Goal: Task Accomplishment & Management: Complete application form

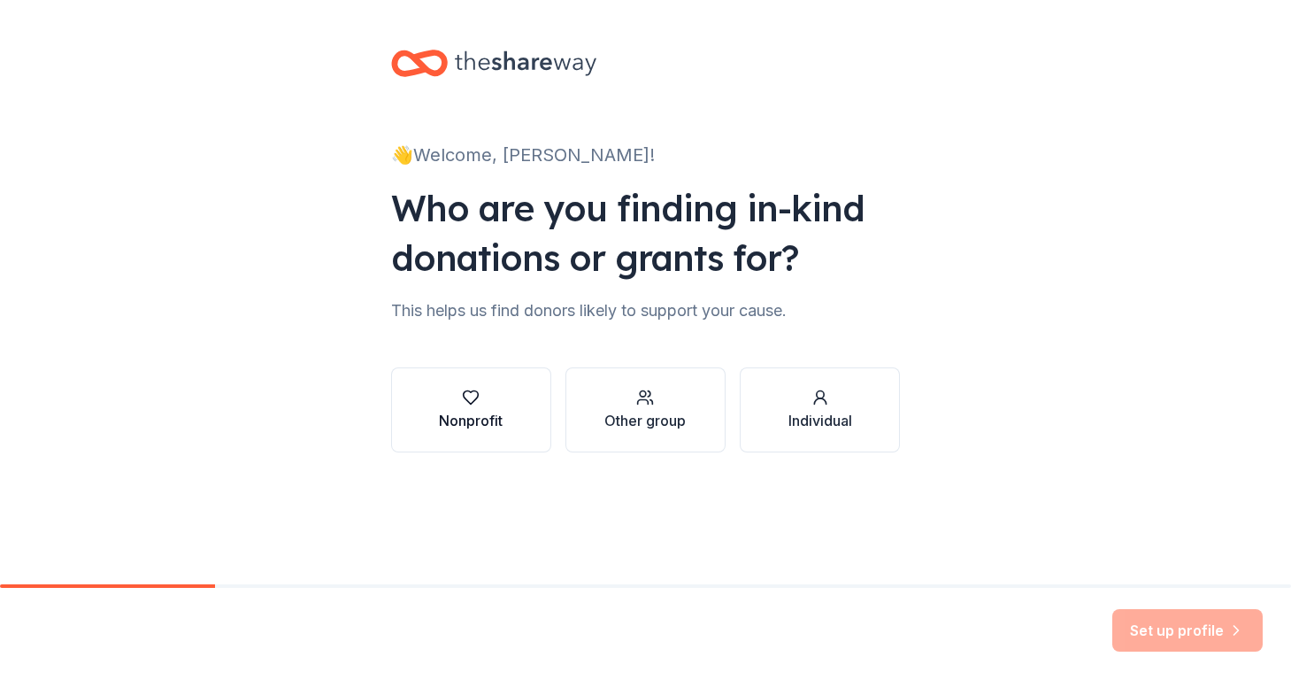
click at [452, 410] on div "Nonprofit" at bounding box center [471, 420] width 64 height 21
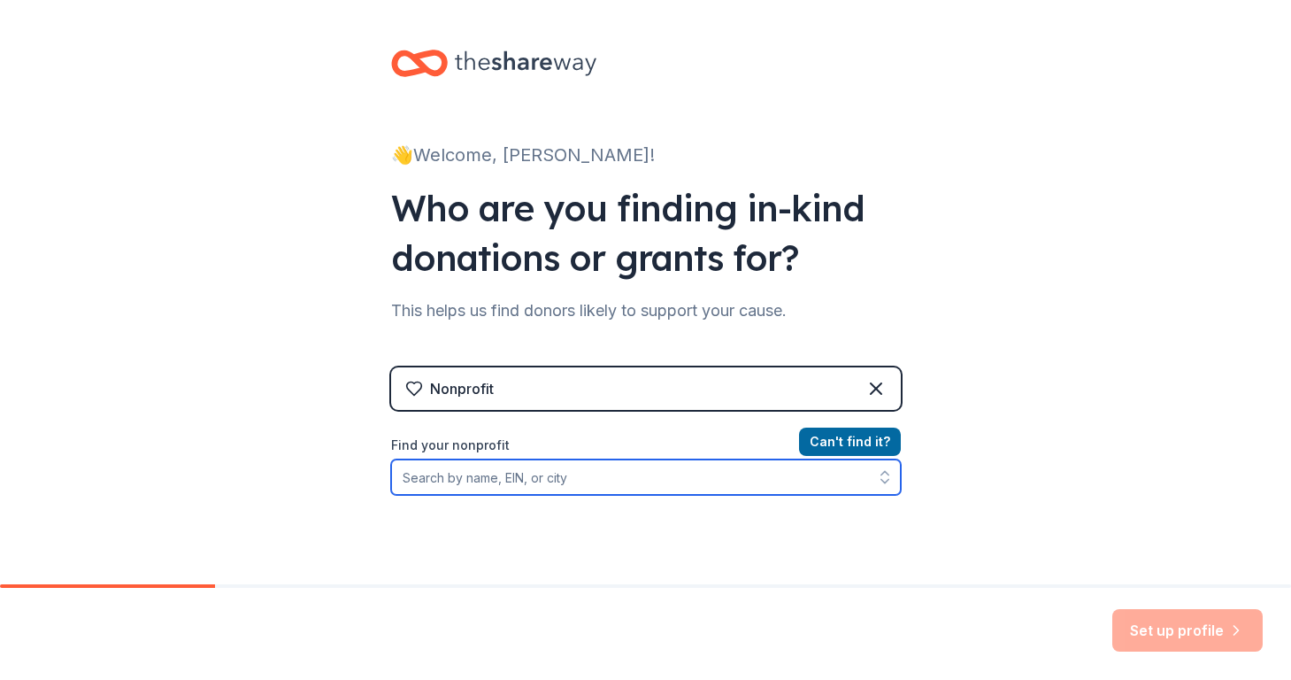
click at [460, 476] on input "Find your nonprofit" at bounding box center [646, 476] width 510 height 35
type input "a"
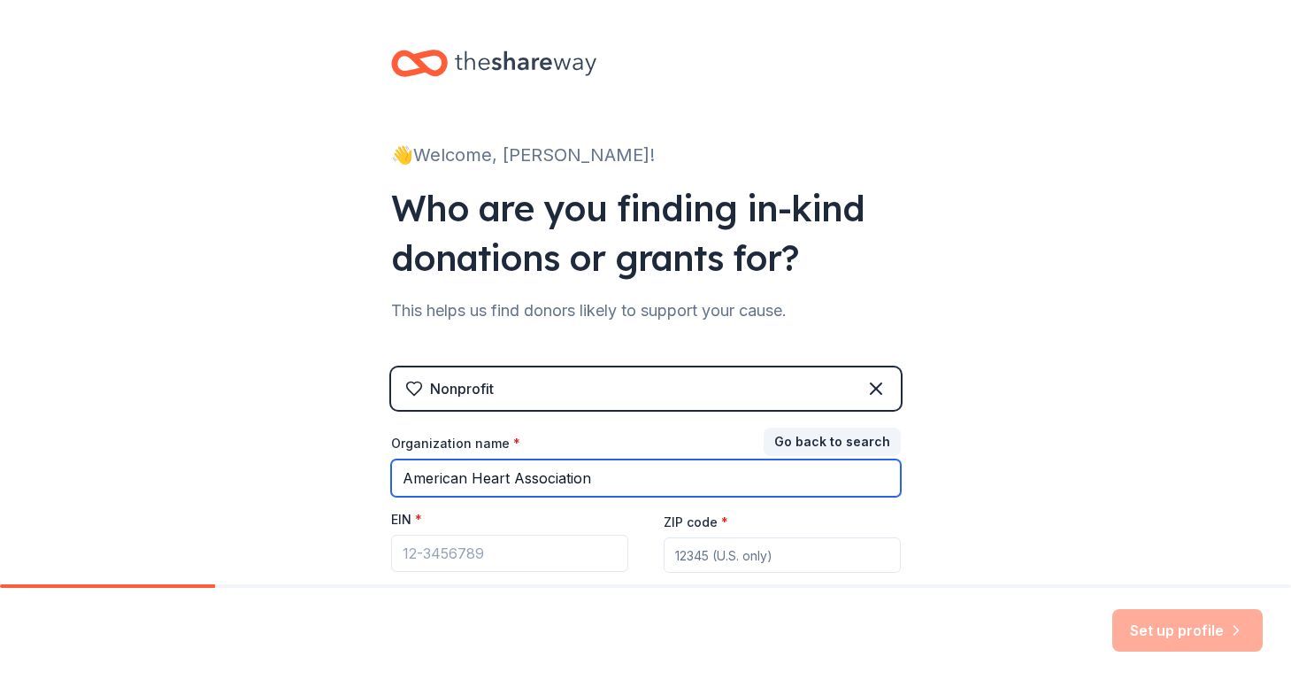
type input "American Heart Association"
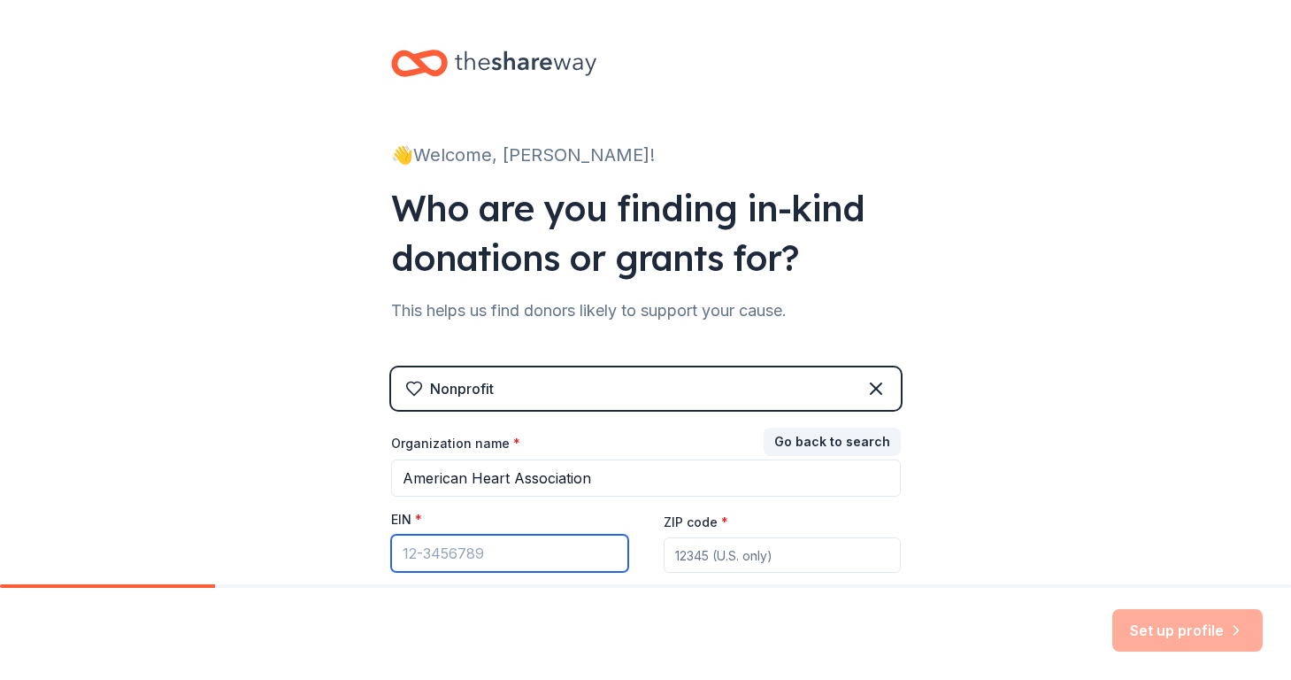
click at [414, 550] on input "EIN *" at bounding box center [509, 553] width 237 height 37
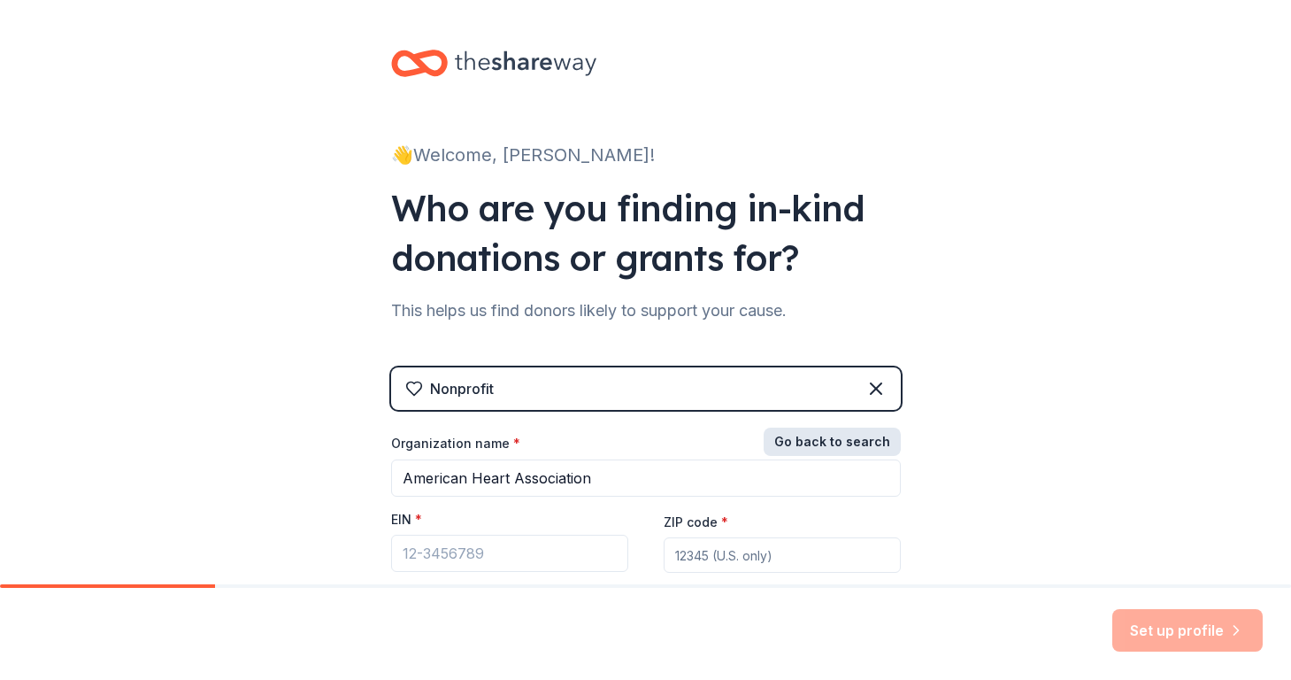
click at [829, 432] on button "Go back to search" at bounding box center [832, 441] width 137 height 28
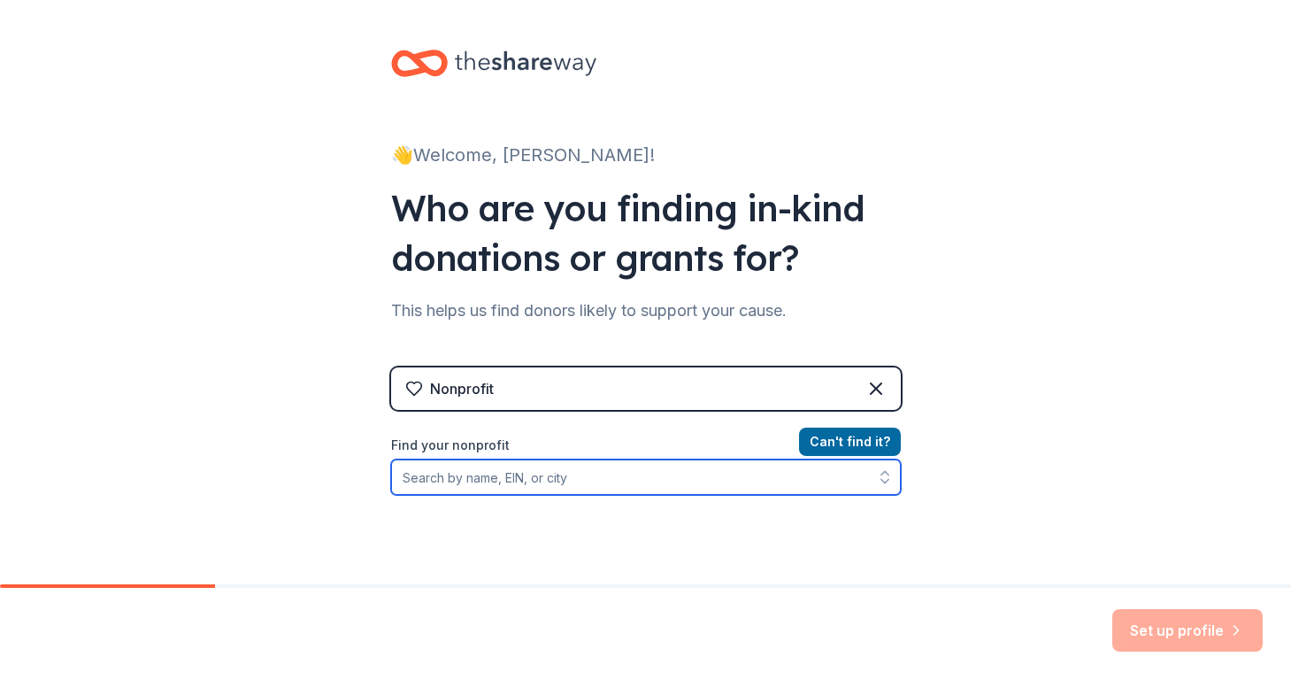
click at [562, 480] on input "Find your nonprofit" at bounding box center [646, 476] width 510 height 35
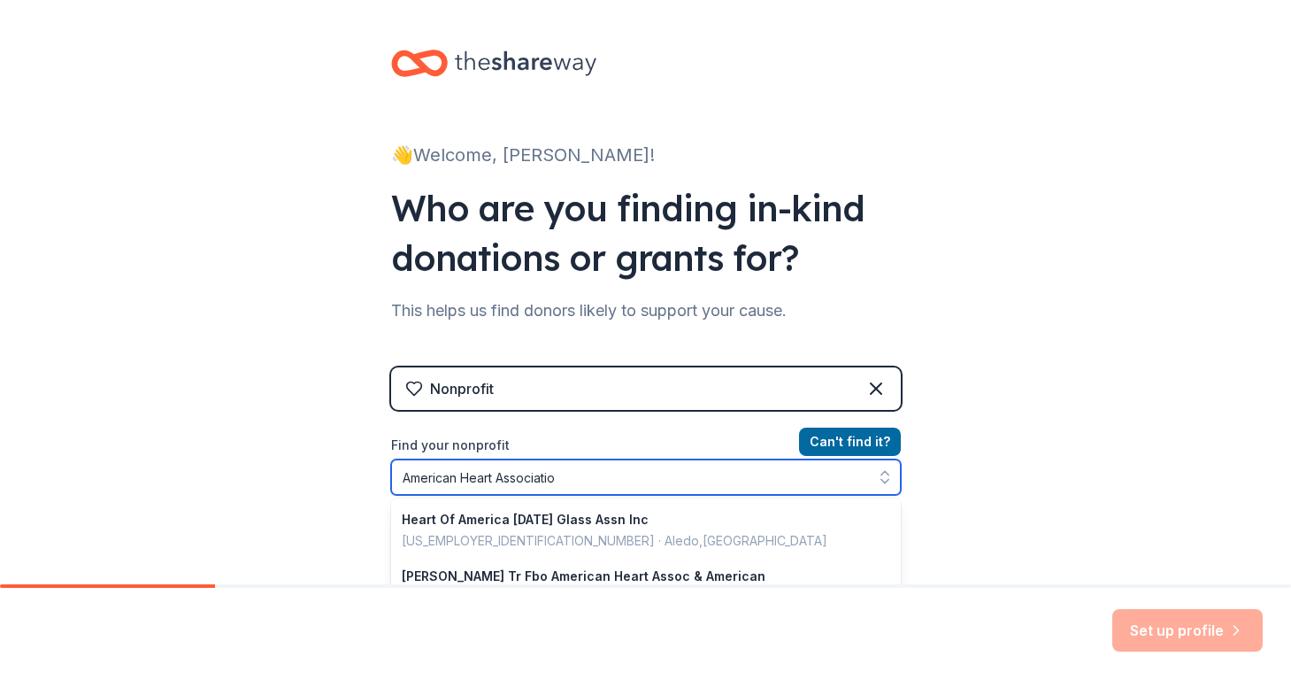
type input "American Heart Association"
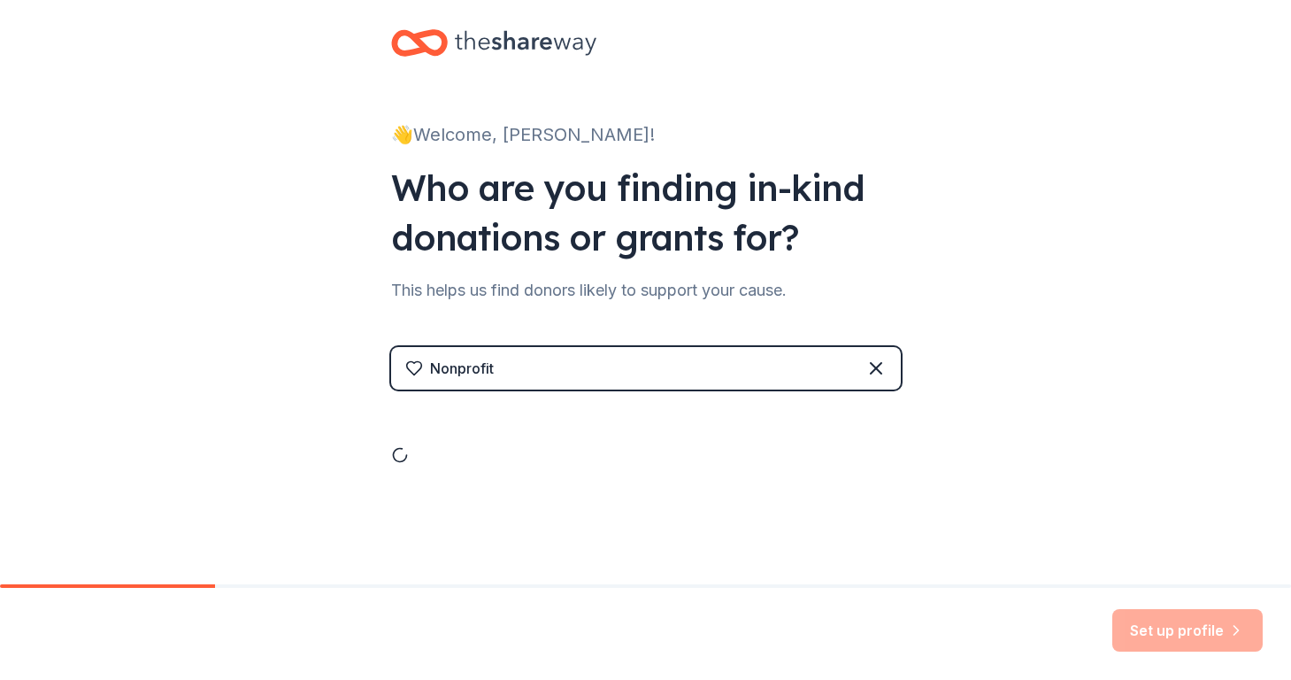
scroll to position [20, 0]
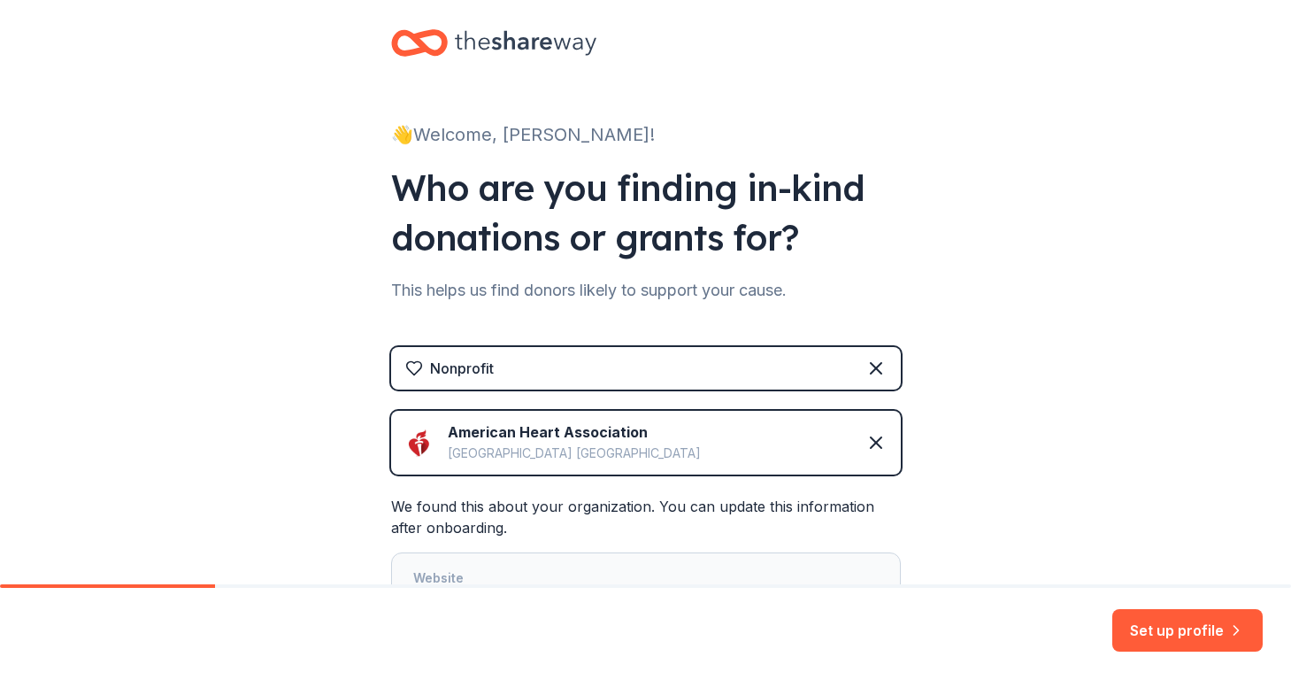
click at [419, 447] on img at bounding box center [419, 442] width 28 height 28
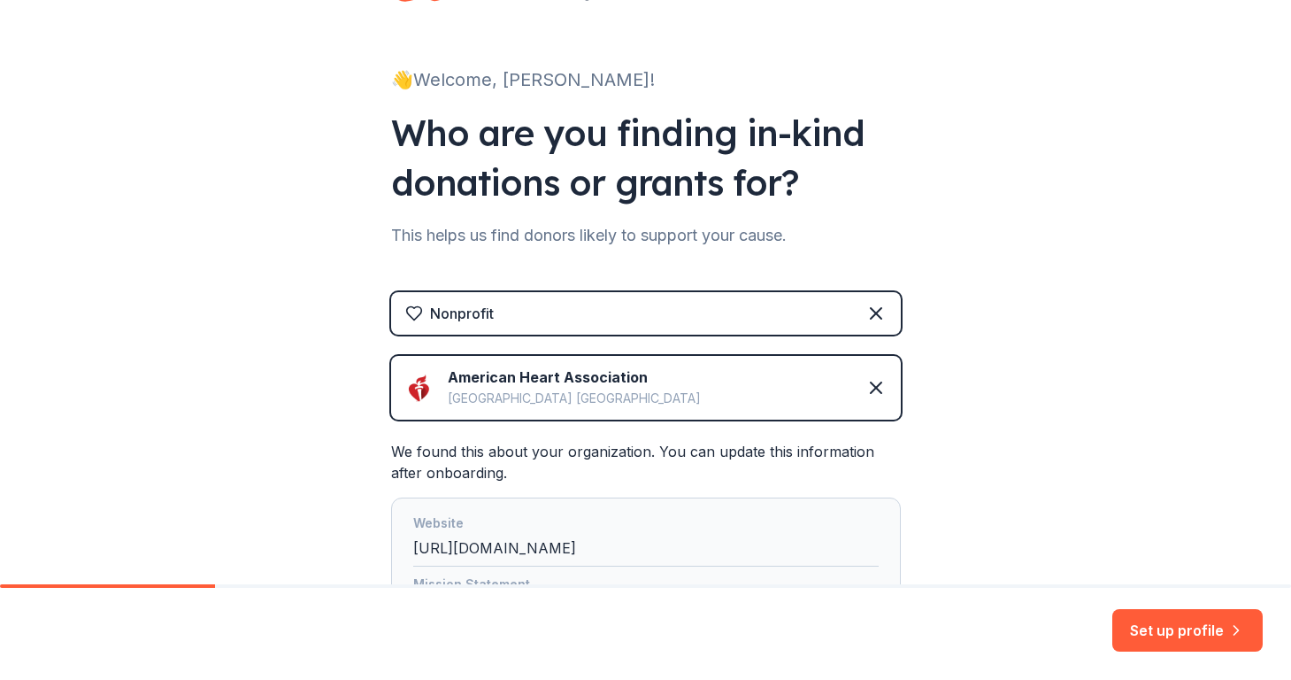
scroll to position [94, 0]
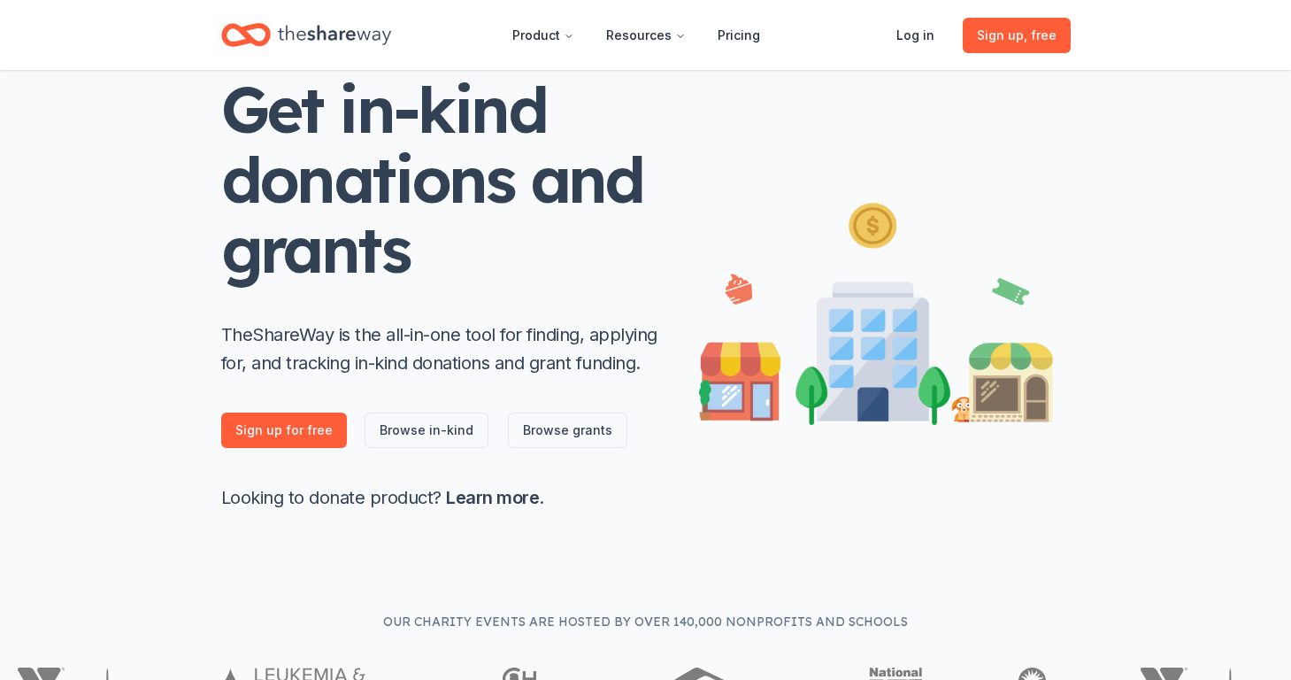
scroll to position [56, 0]
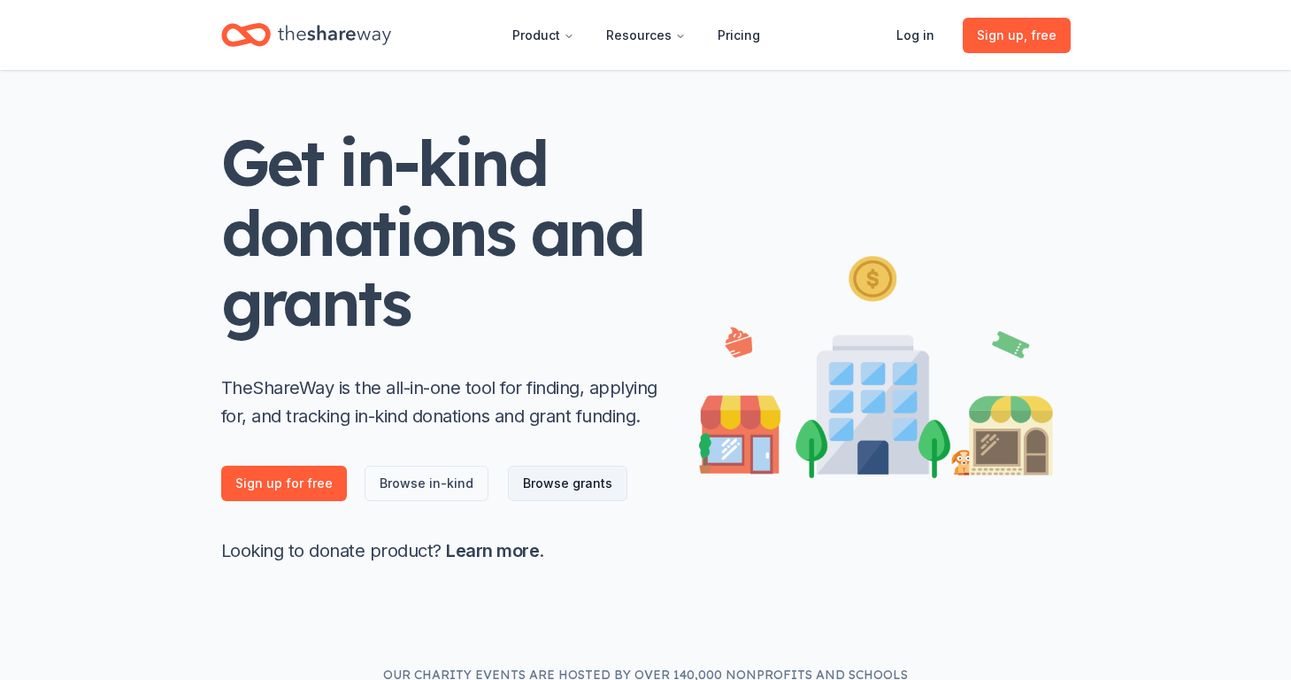
click at [543, 479] on link "Browse grants" at bounding box center [567, 483] width 119 height 35
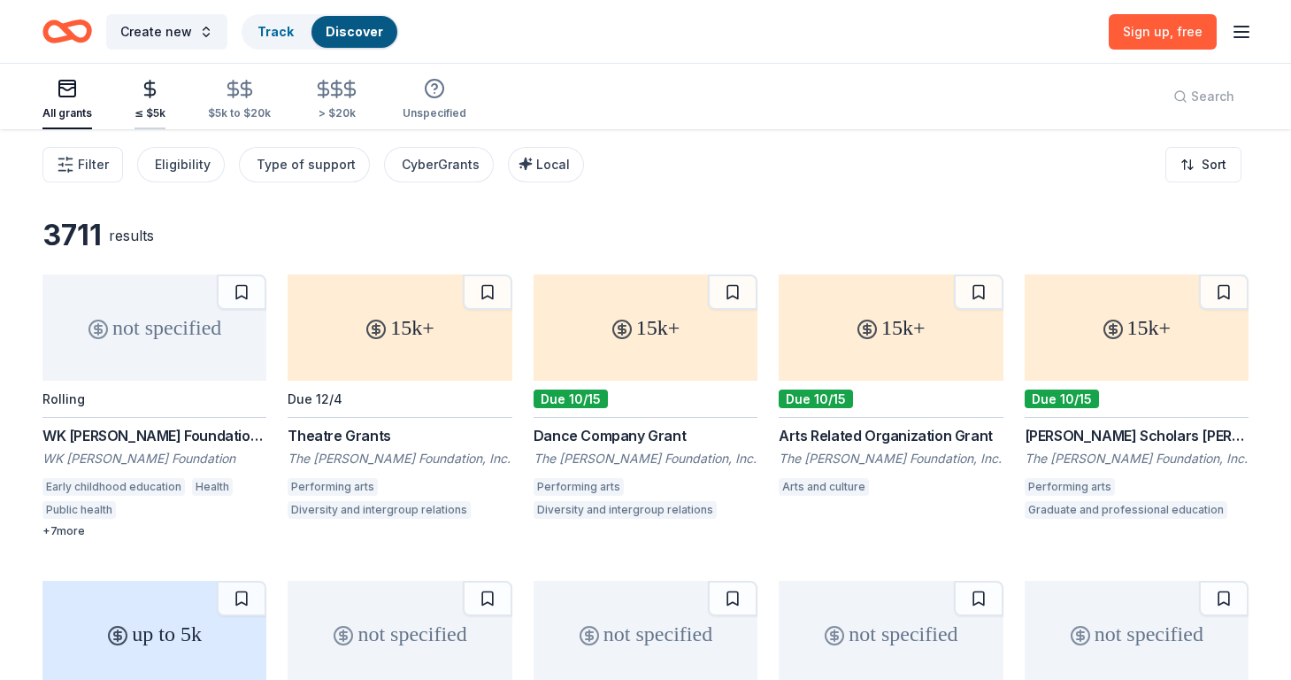
click at [142, 88] on icon "button" at bounding box center [150, 89] width 20 height 20
